Goal: Check status

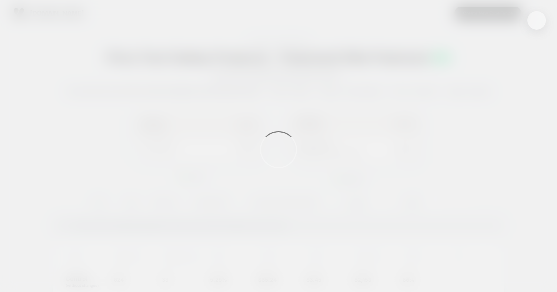
scroll to position [99, 0]
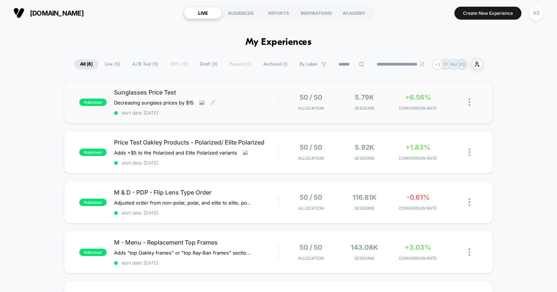
click at [242, 96] on div "Sunglasses Price Test Decreasing sunglass prices by $15﻿ Click to view images C…" at bounding box center [196, 102] width 164 height 27
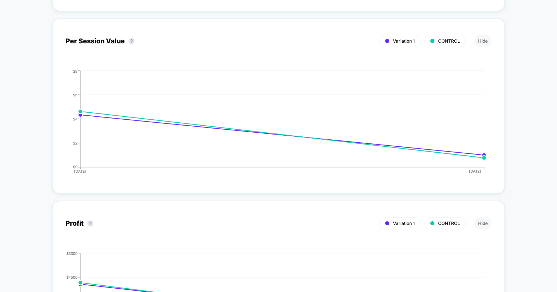
scroll to position [703, 0]
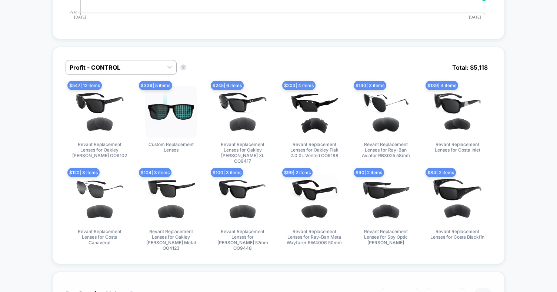
scroll to position [540, 0]
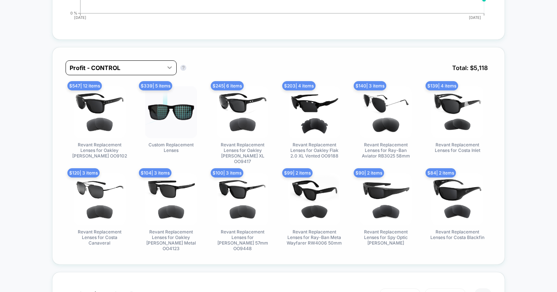
click at [170, 70] on div at bounding box center [169, 67] width 13 height 13
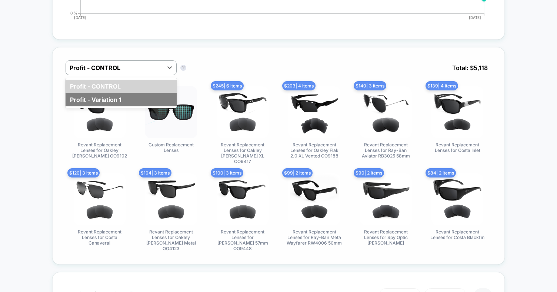
click at [162, 101] on div "Profit - Variation 1" at bounding box center [121, 99] width 111 height 13
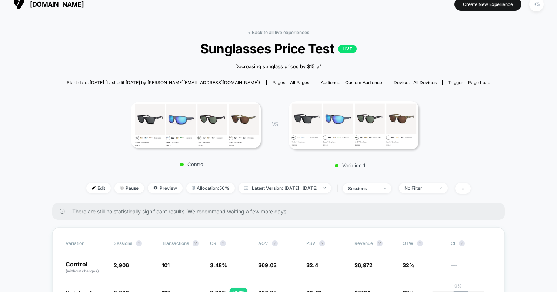
scroll to position [0, 0]
